Goal: Communication & Community: Answer question/provide support

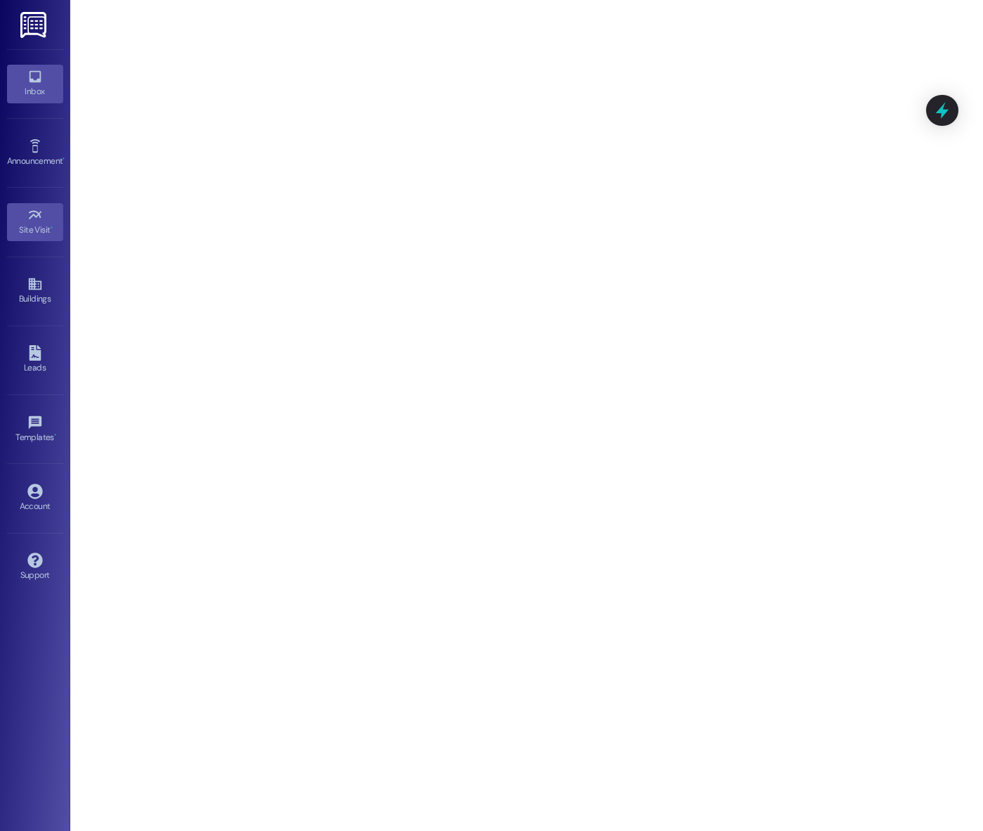
click at [44, 79] on link "Inbox" at bounding box center [35, 84] width 56 height 38
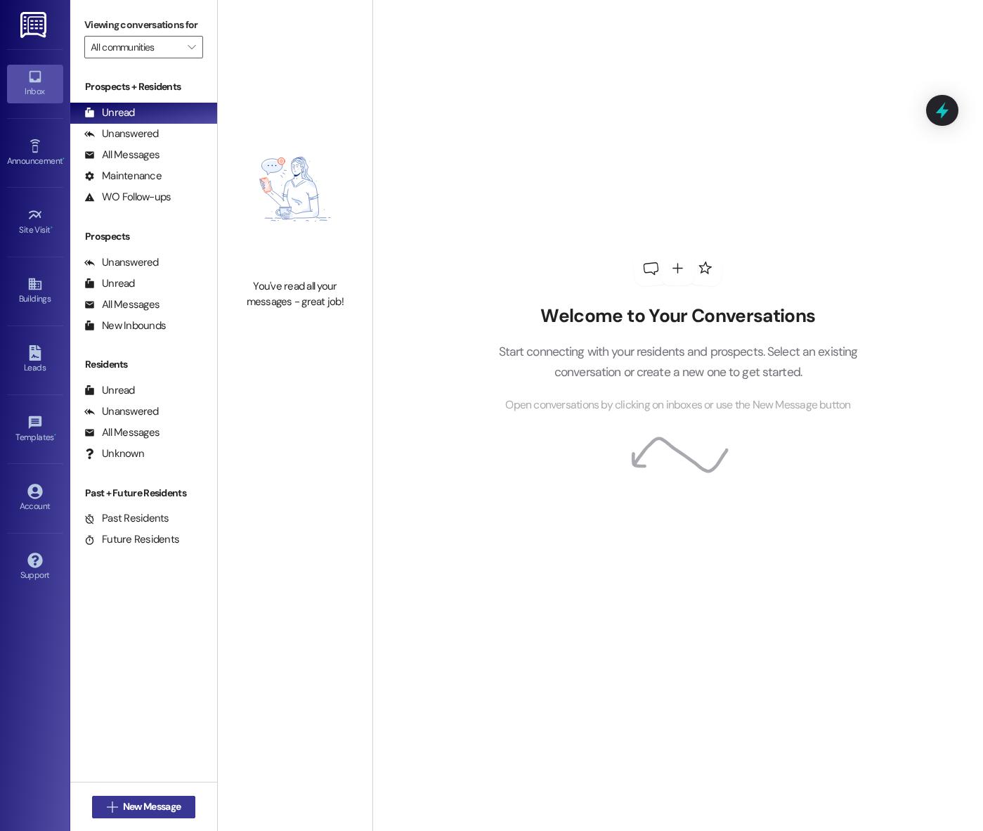
click at [167, 801] on span "New Message" at bounding box center [152, 806] width 58 height 15
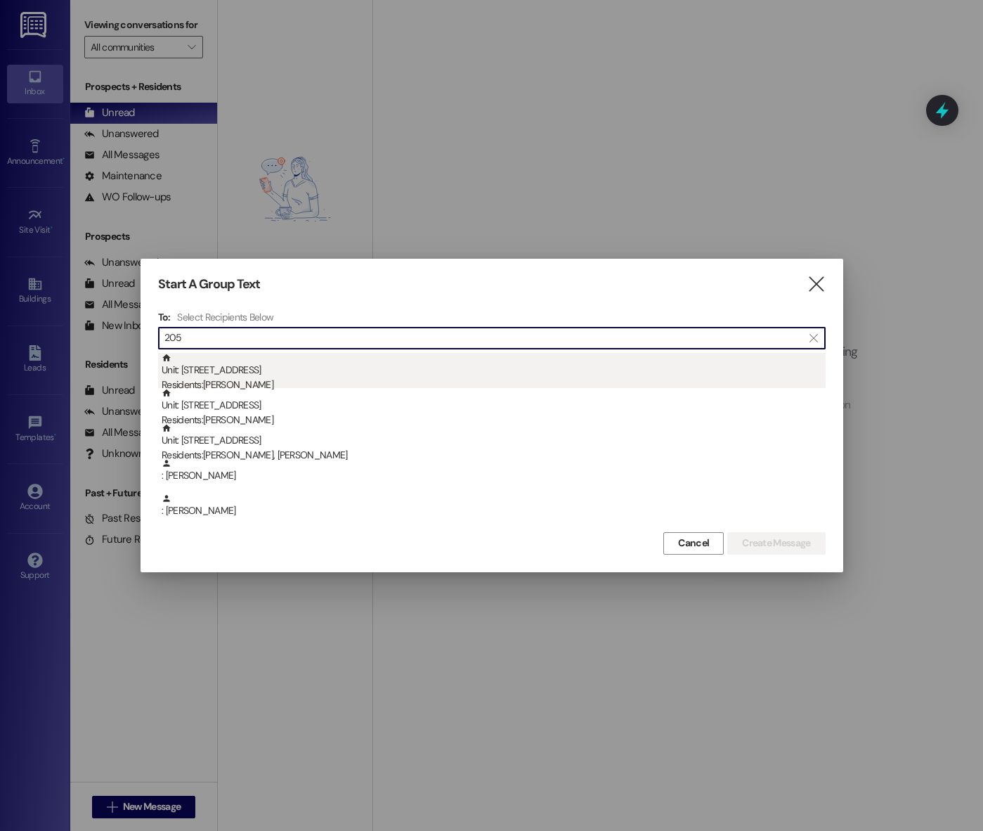
type input "205"
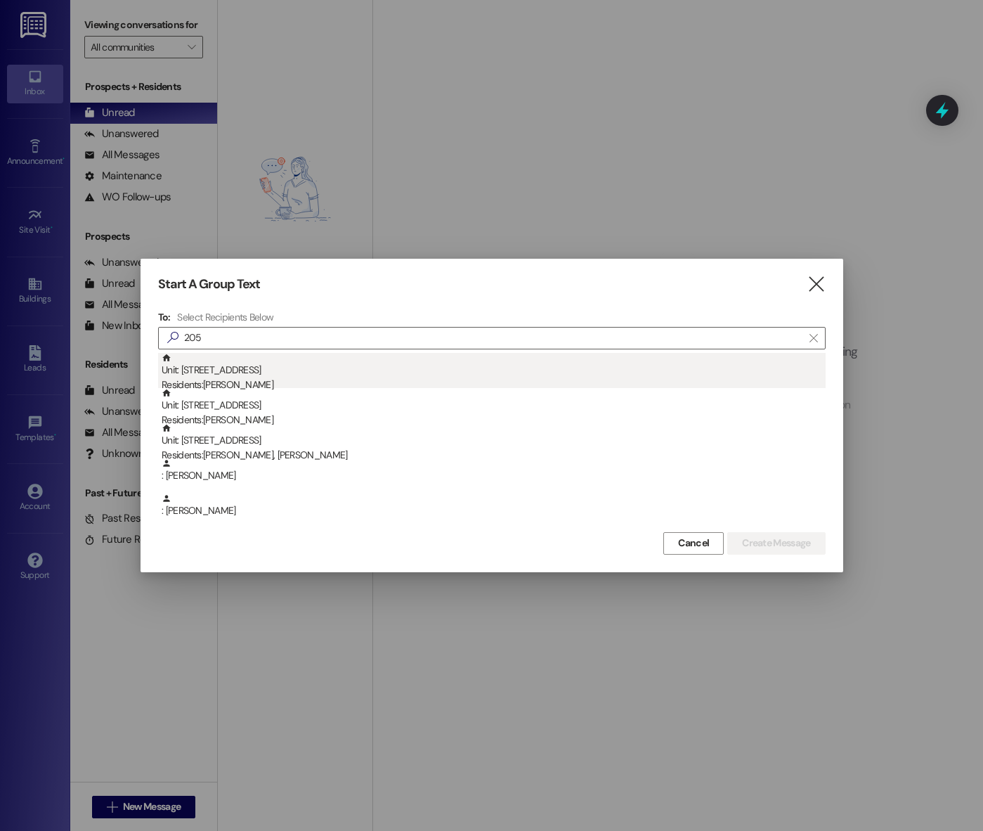
click at [403, 364] on div "Unit: [STREET_ADDRESS] Residents: [PERSON_NAME]" at bounding box center [494, 373] width 664 height 40
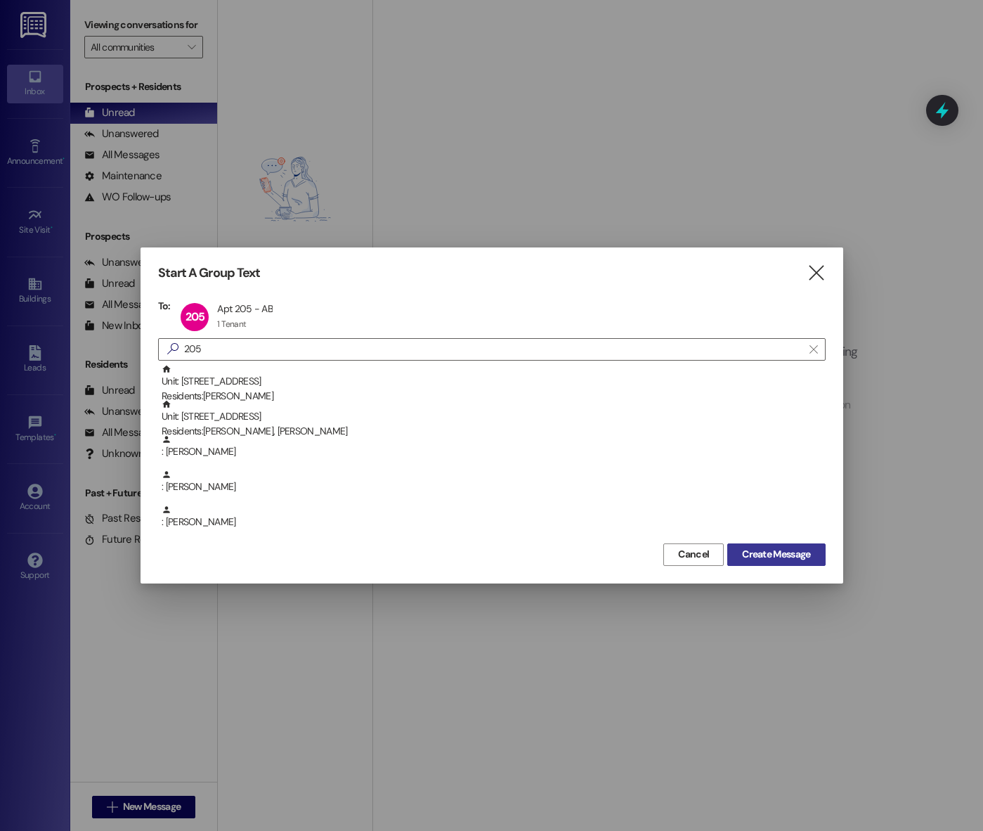
click at [805, 555] on span "Create Message" at bounding box center [776, 554] width 68 height 15
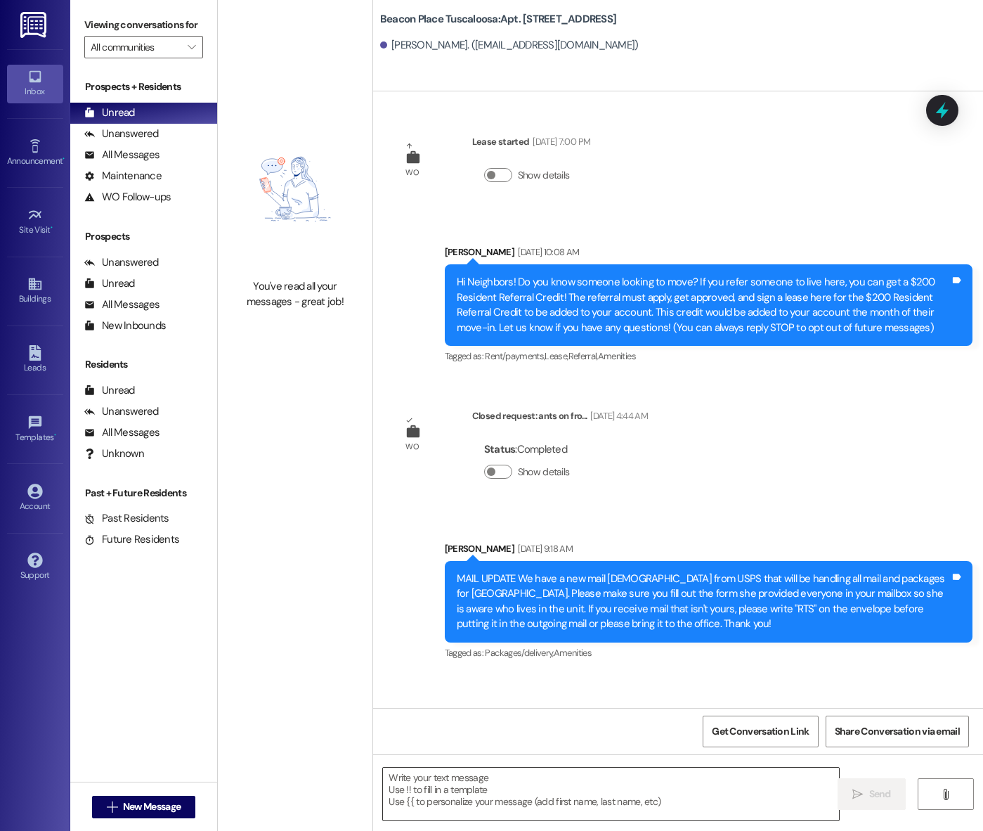
click at [479, 788] on textarea at bounding box center [611, 793] width 456 height 53
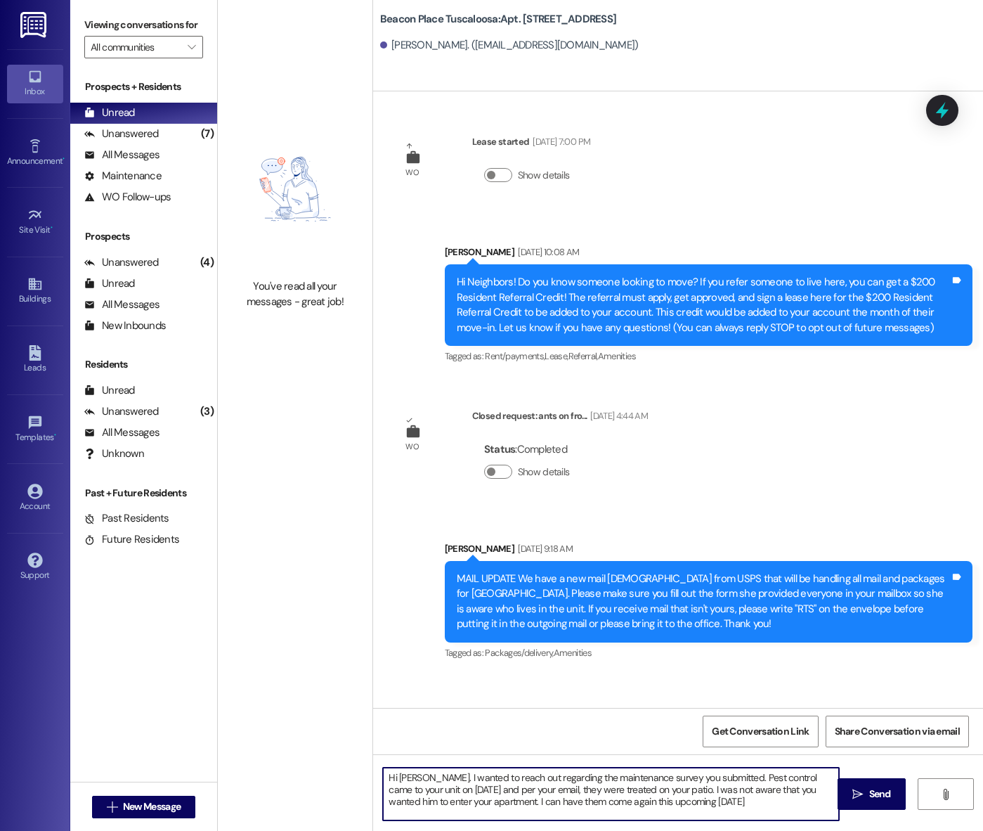
click at [517, 805] on textarea "Hi [PERSON_NAME]. I wanted to reach out regarding the maintenance survey you su…" at bounding box center [611, 793] width 456 height 53
click at [739, 806] on textarea "Hi [PERSON_NAME]. I wanted to reach out regarding the maintenance survey you su…" at bounding box center [611, 793] width 456 height 53
type textarea "Hi [PERSON_NAME]. I wanted to reach out regarding the maintenance survey you su…"
